Goal: Information Seeking & Learning: Understand process/instructions

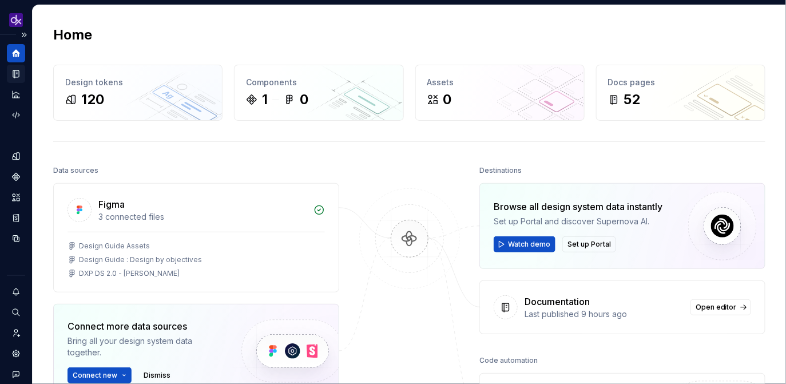
click at [17, 73] on icon "Documentation" at bounding box center [16, 73] width 6 height 7
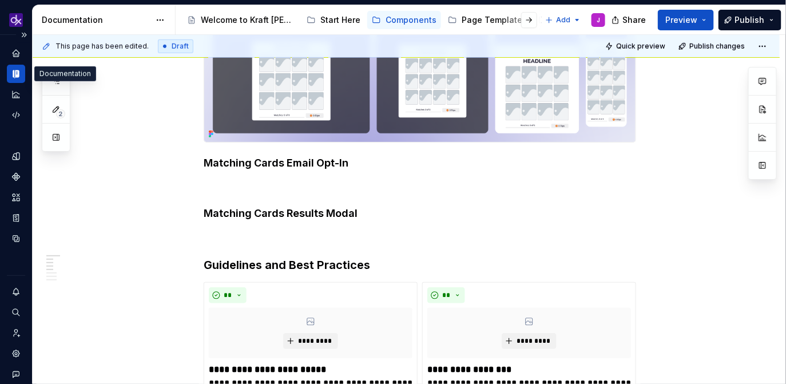
scroll to position [357, 0]
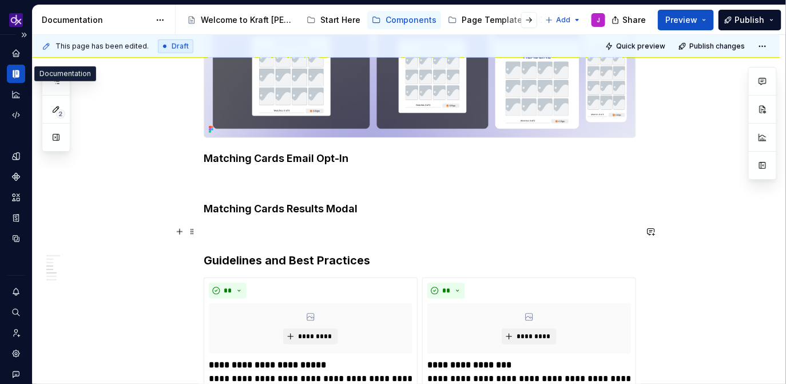
click at [285, 225] on p at bounding box center [420, 232] width 432 height 14
click at [180, 232] on button "button" at bounding box center [180, 232] width 16 height 16
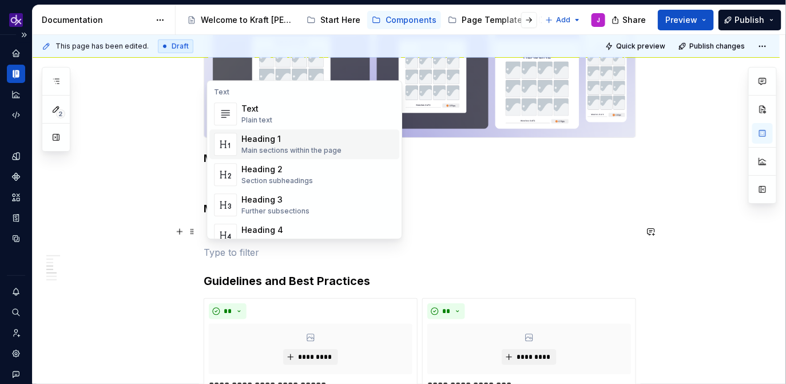
scroll to position [36, 0]
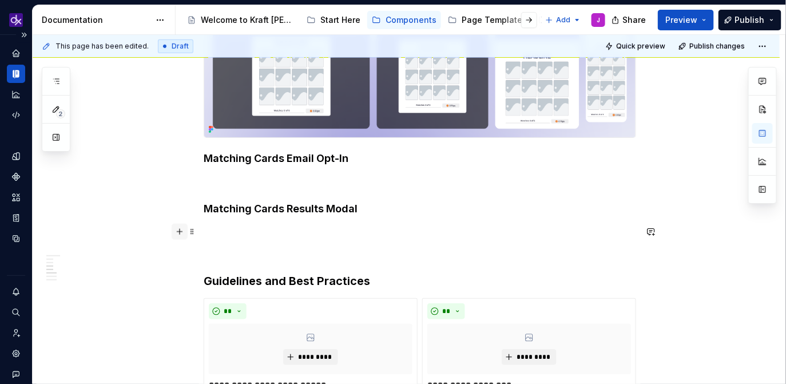
click at [180, 231] on button "button" at bounding box center [180, 232] width 16 height 16
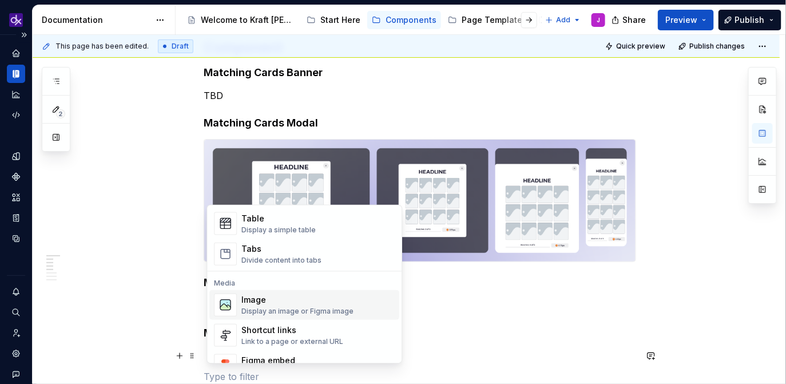
scroll to position [423, 0]
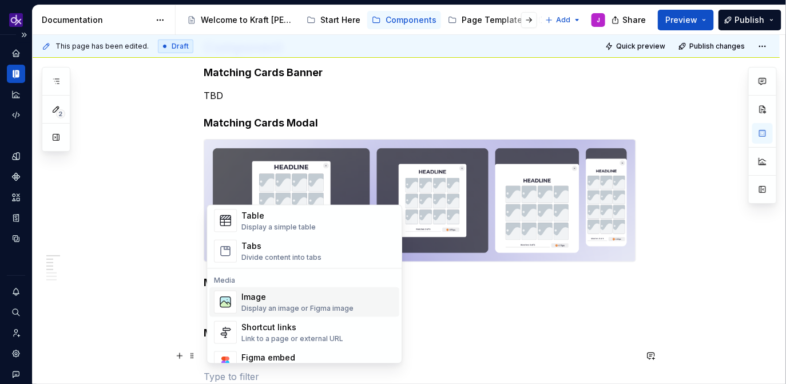
click at [270, 306] on div "Display an image or Figma image" at bounding box center [297, 308] width 112 height 9
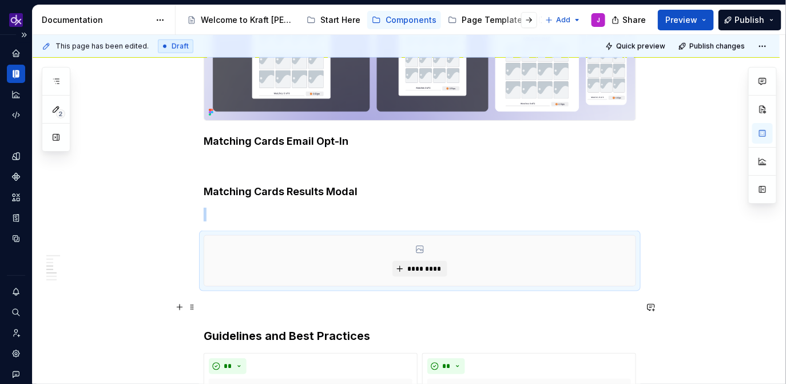
scroll to position [377, 0]
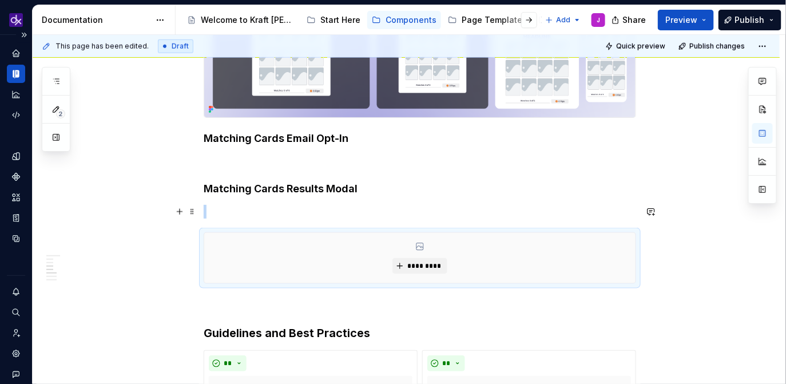
click at [375, 212] on p at bounding box center [420, 212] width 432 height 14
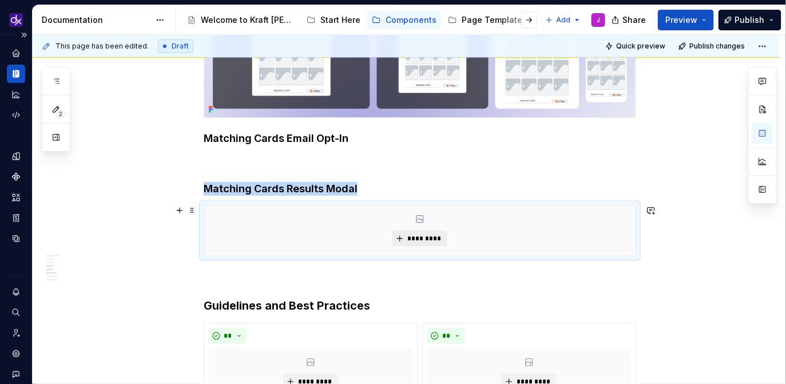
click at [431, 240] on span "*********" at bounding box center [424, 238] width 35 height 9
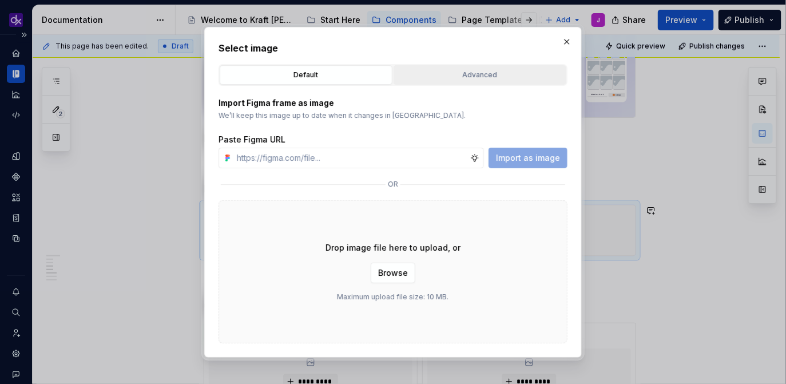
click at [476, 76] on div "Advanced" at bounding box center [480, 74] width 165 height 11
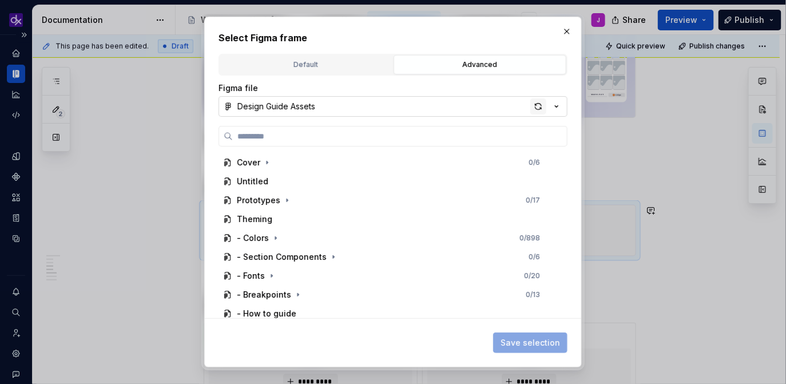
click at [541, 108] on div "button" at bounding box center [538, 106] width 16 height 16
type textarea "*"
click at [310, 136] on input "search" at bounding box center [400, 135] width 334 height 11
paste input "**********"
type input "**********"
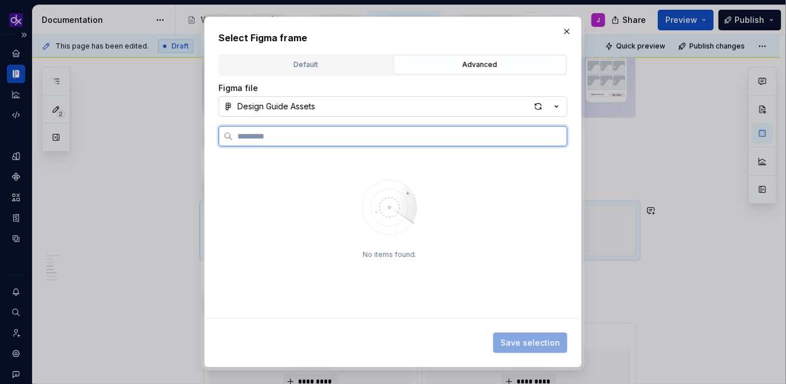
scroll to position [0, 0]
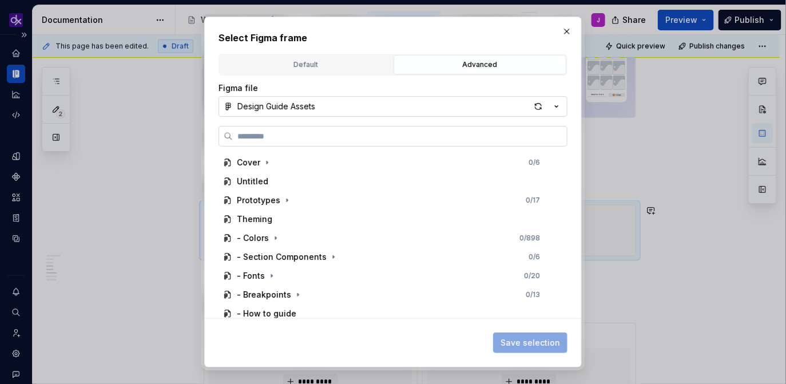
paste input "**********"
type input "**********"
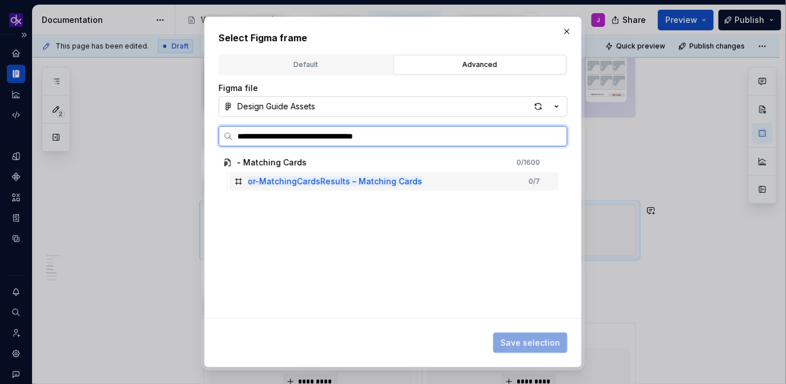
click at [391, 182] on mark "or-MatchingCardsResults – Matching Cards" at bounding box center [335, 181] width 174 height 10
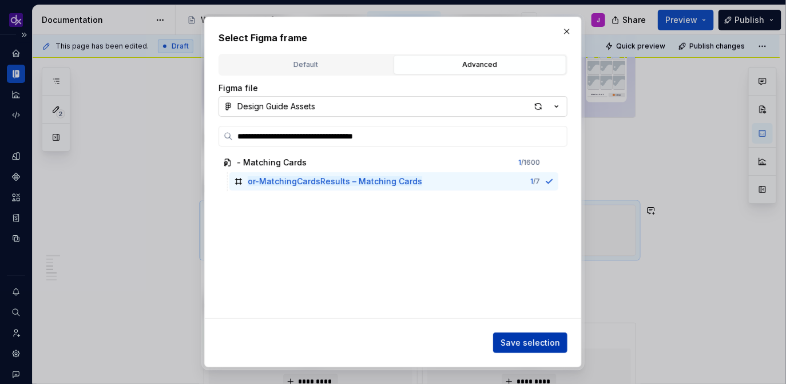
click at [530, 346] on span "Save selection" at bounding box center [529, 342] width 59 height 11
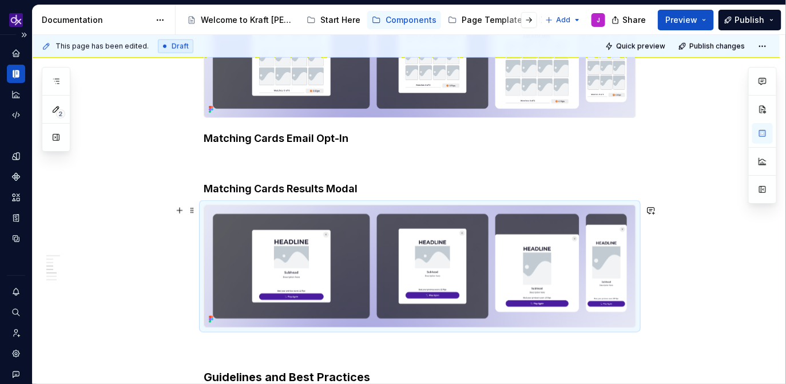
type textarea "*"
click at [309, 160] on p at bounding box center [420, 161] width 432 height 14
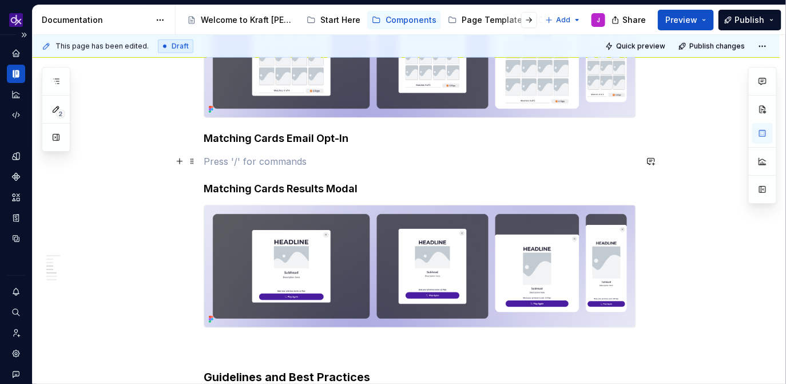
scroll to position [528, 0]
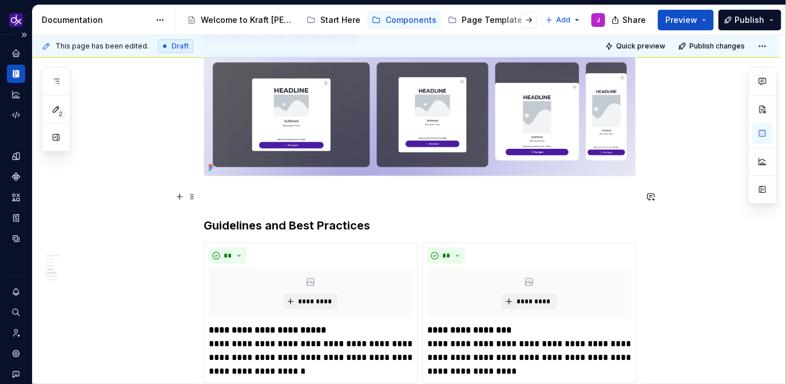
click at [306, 197] on p at bounding box center [420, 197] width 432 height 14
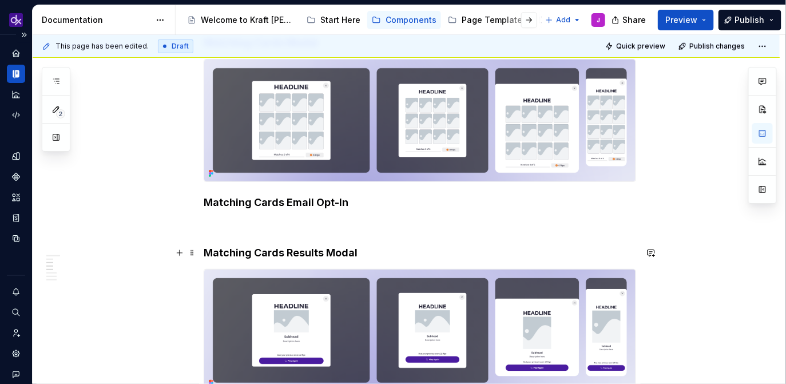
scroll to position [315, 0]
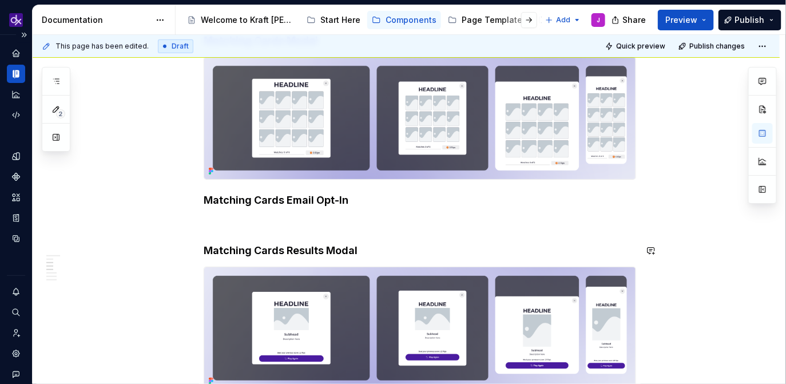
click at [289, 217] on p at bounding box center [420, 223] width 432 height 14
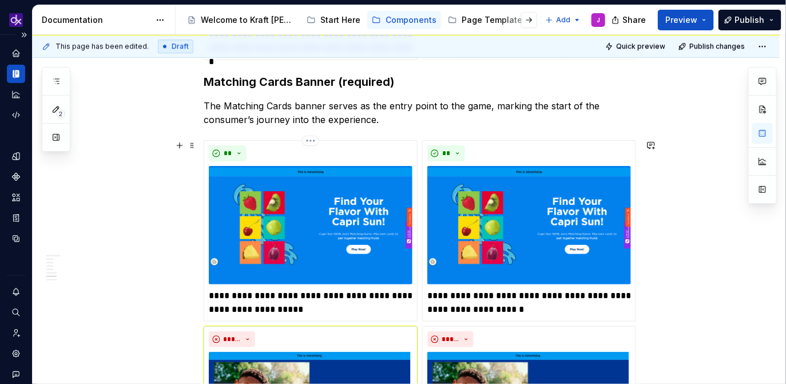
scroll to position [1155, 0]
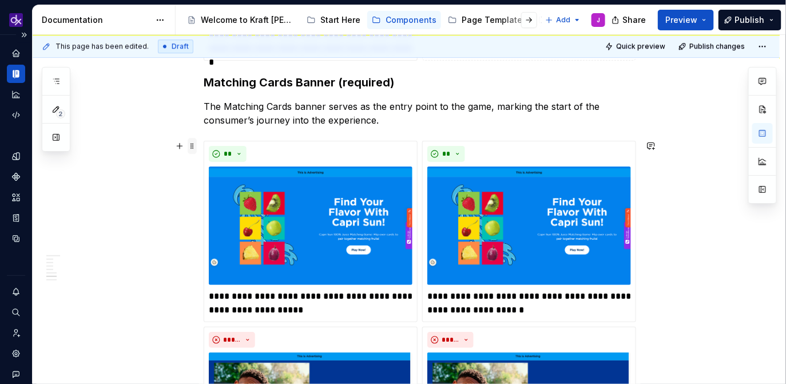
click at [196, 148] on span at bounding box center [192, 146] width 9 height 16
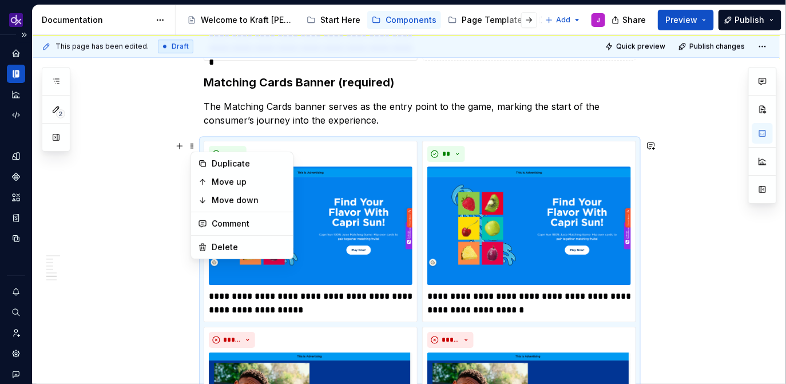
click at [425, 117] on p "The Matching Cards banner serves as the entry point to the game, marking the st…" at bounding box center [420, 113] width 432 height 27
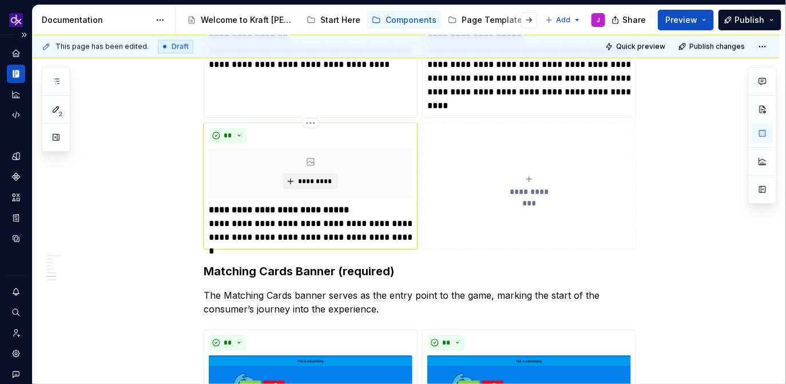
scroll to position [989, 0]
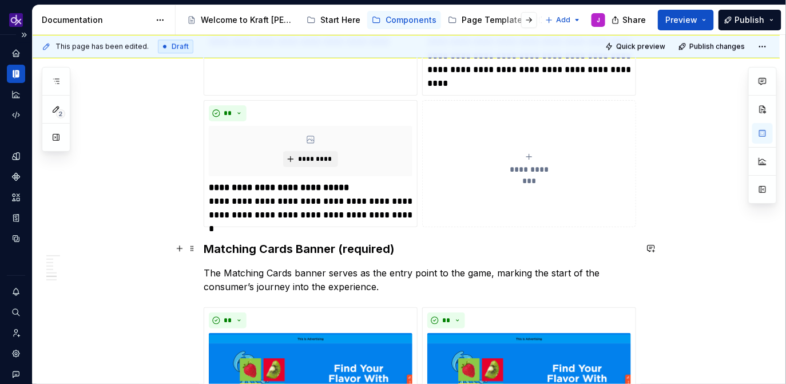
click at [208, 248] on h3 "Matching Cards Banner (required)" at bounding box center [420, 249] width 432 height 16
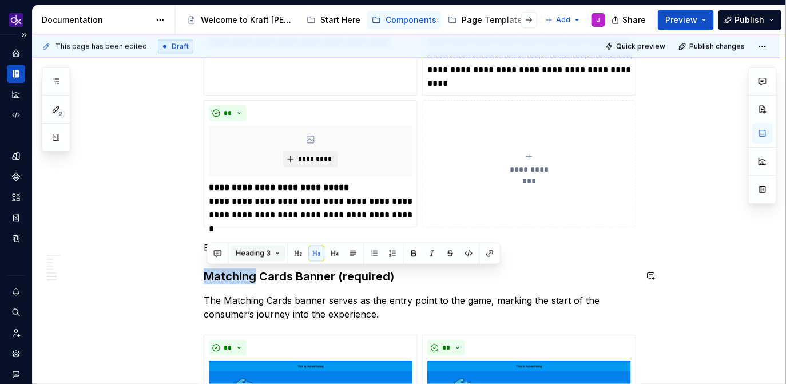
click at [255, 249] on span "Heading 3" at bounding box center [253, 253] width 35 height 9
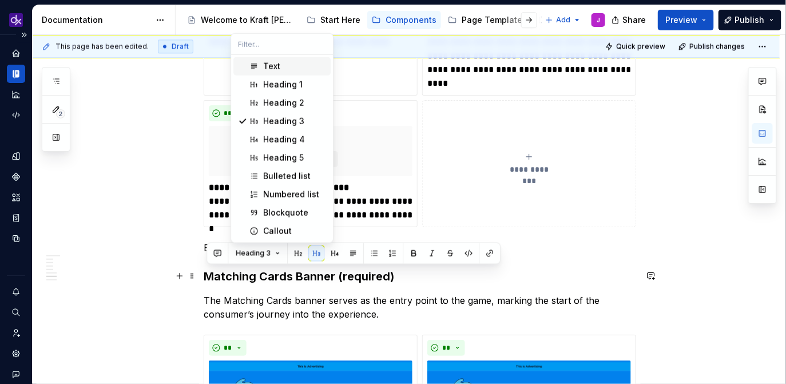
click at [184, 269] on button "button" at bounding box center [180, 276] width 16 height 16
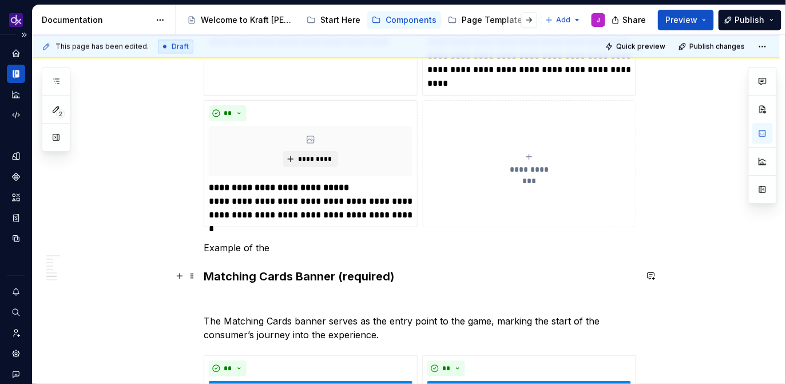
click at [229, 296] on p at bounding box center [420, 300] width 432 height 14
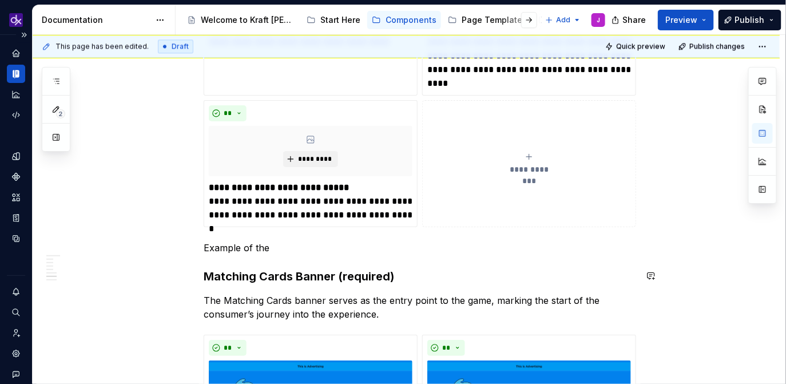
click at [261, 251] on p "Example of the" at bounding box center [420, 248] width 432 height 14
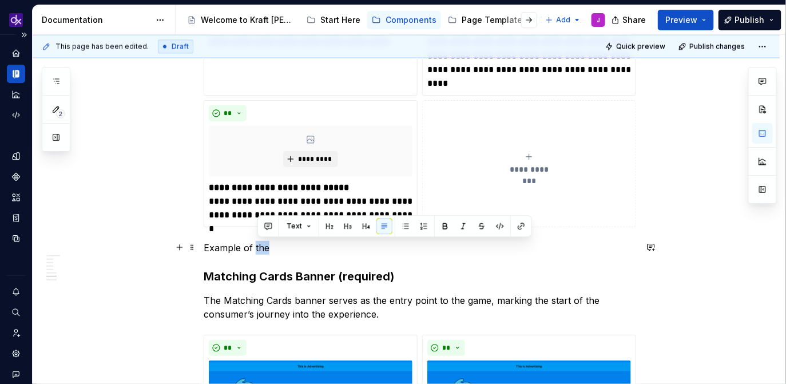
click at [261, 251] on p "Example of the" at bounding box center [420, 248] width 432 height 14
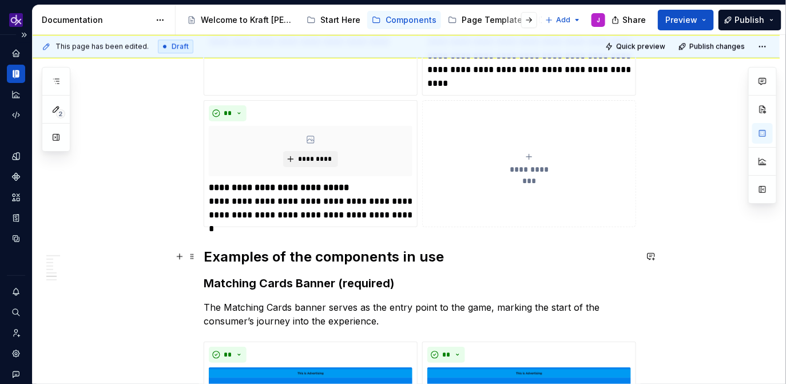
click at [446, 252] on h2 "Examples of the components in use" at bounding box center [420, 257] width 432 height 18
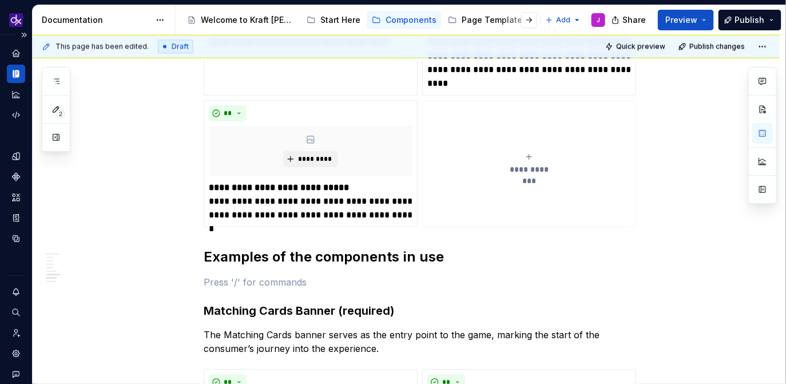
type textarea "*"
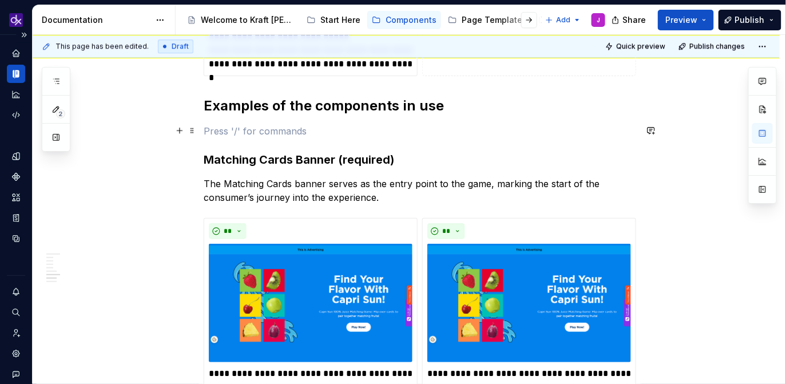
scroll to position [1129, 0]
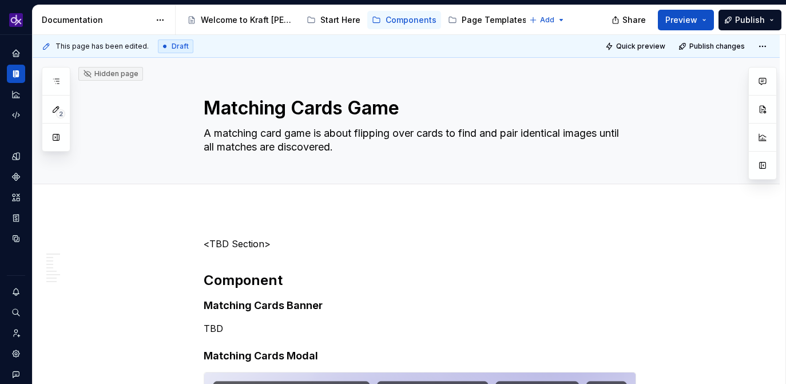
type textarea "*"
